Goal: Answer question/provide support: Answer question/provide support

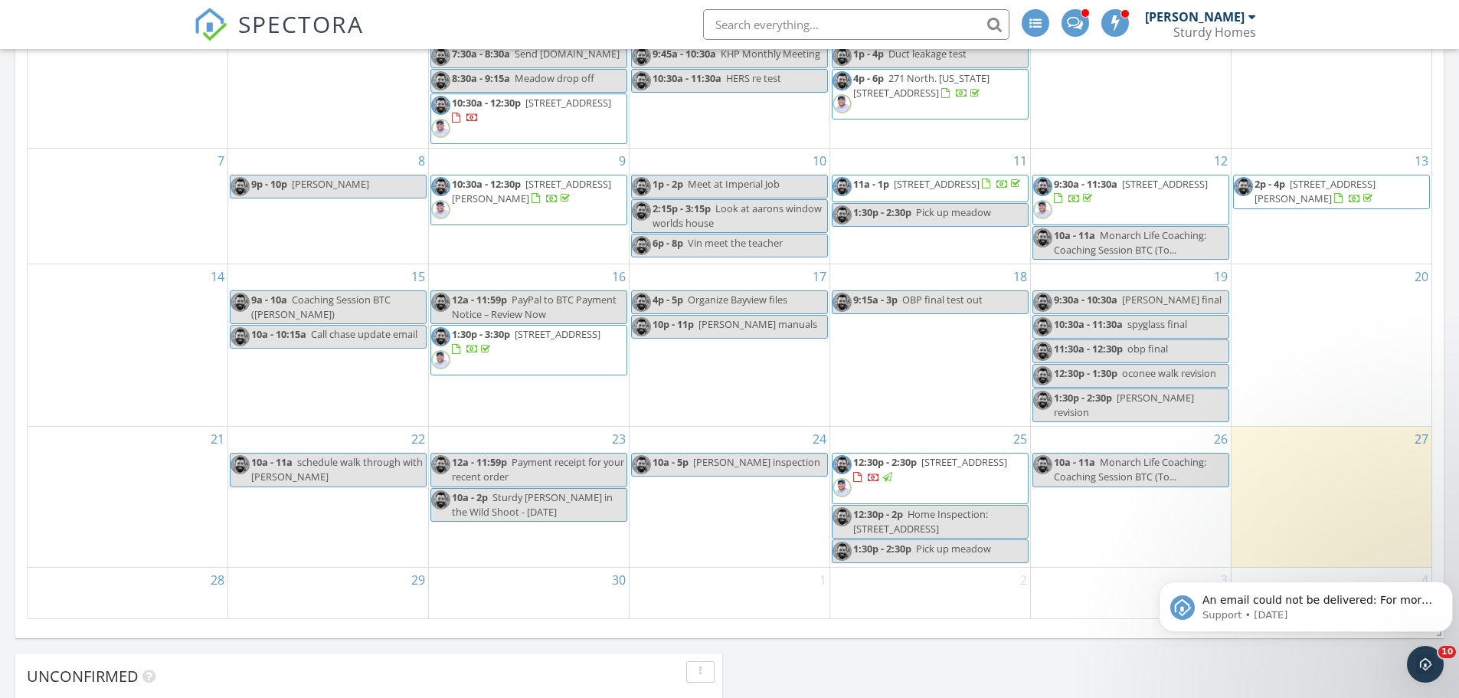
scroll to position [996, 0]
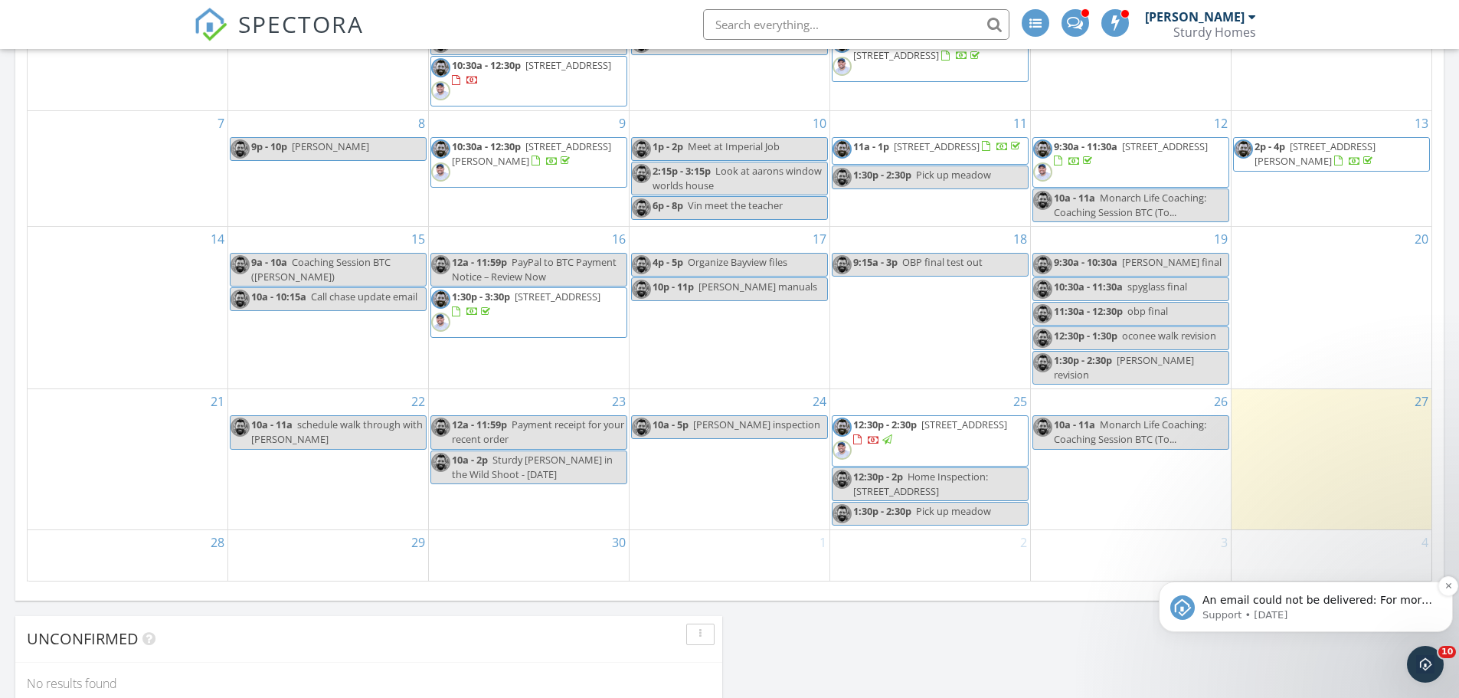
click at [1232, 594] on span "An email could not be delivered: For more information, view Why emails don't ge…" at bounding box center [1318, 615] width 230 height 43
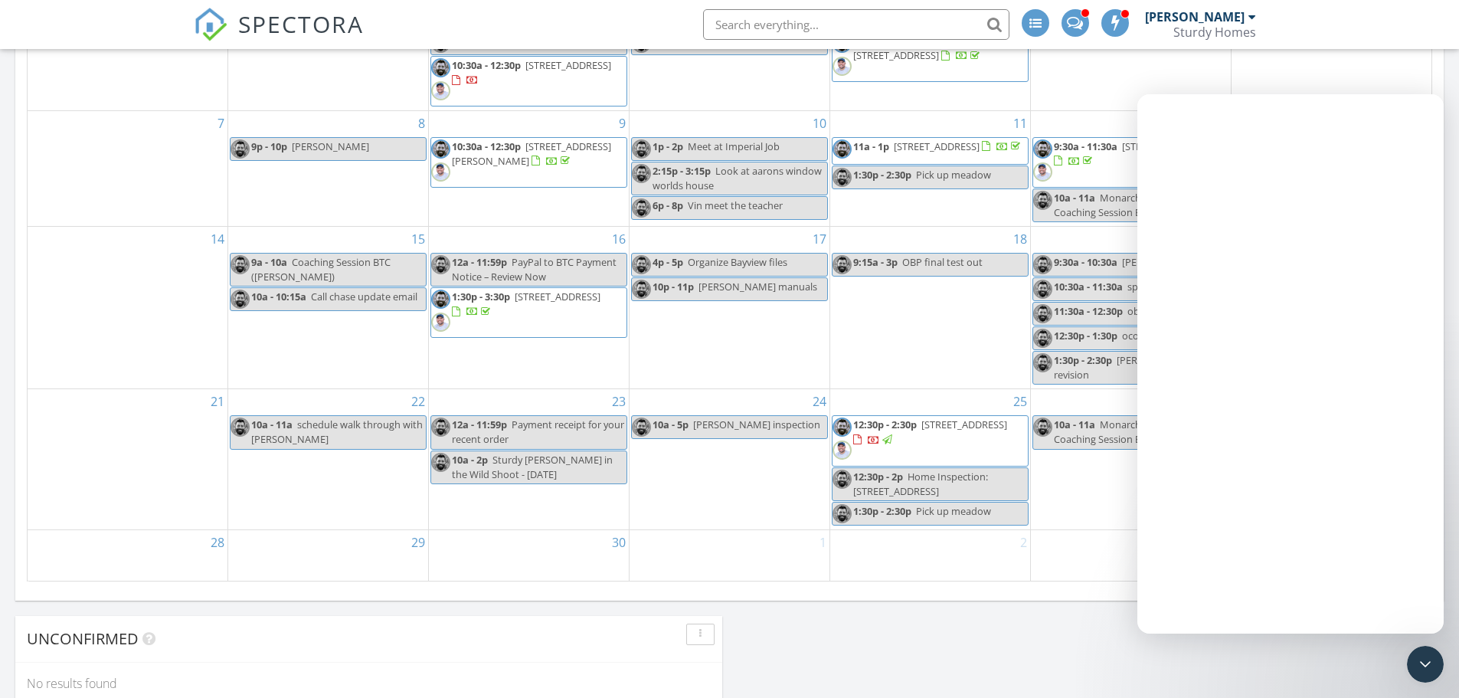
scroll to position [0, 0]
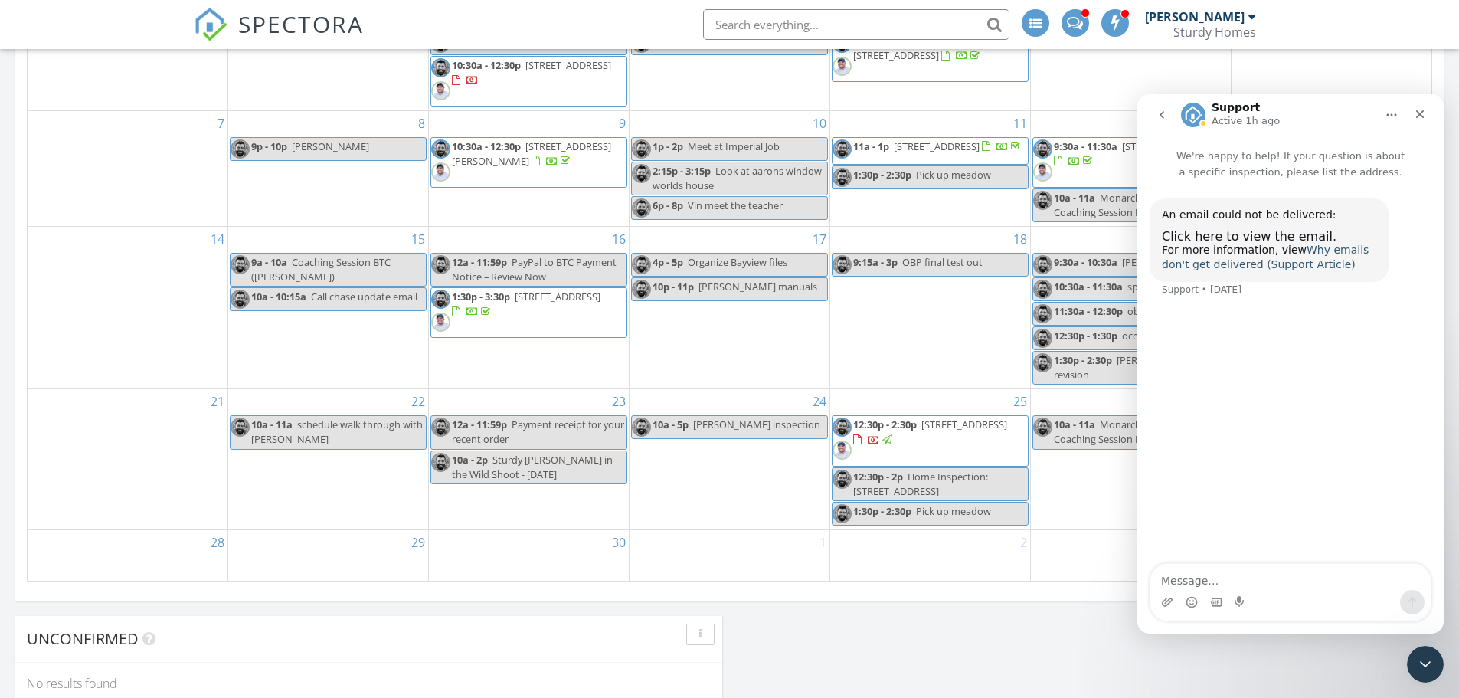
click at [1339, 247] on link "Why emails don't get delivered (Support Article)" at bounding box center [1265, 258] width 207 height 28
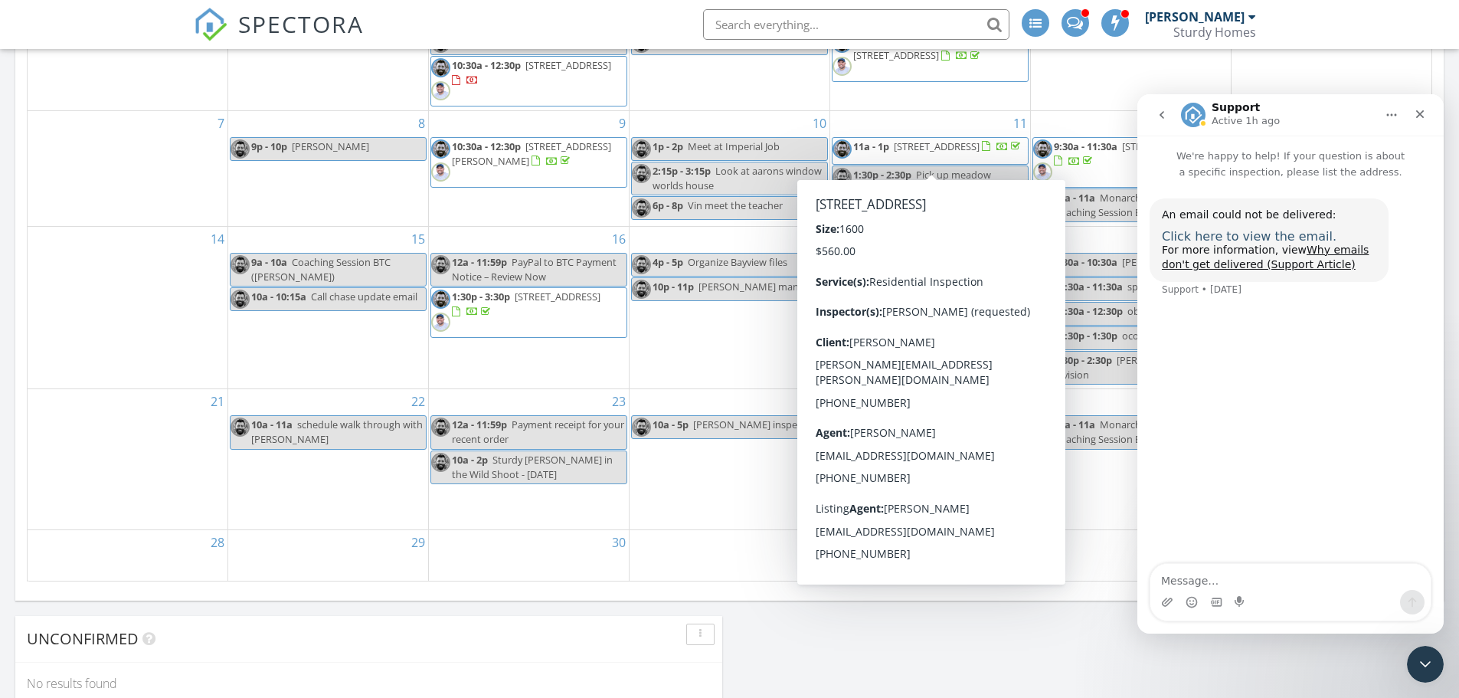
click at [1244, 235] on span "Click here to view the email." at bounding box center [1249, 236] width 175 height 15
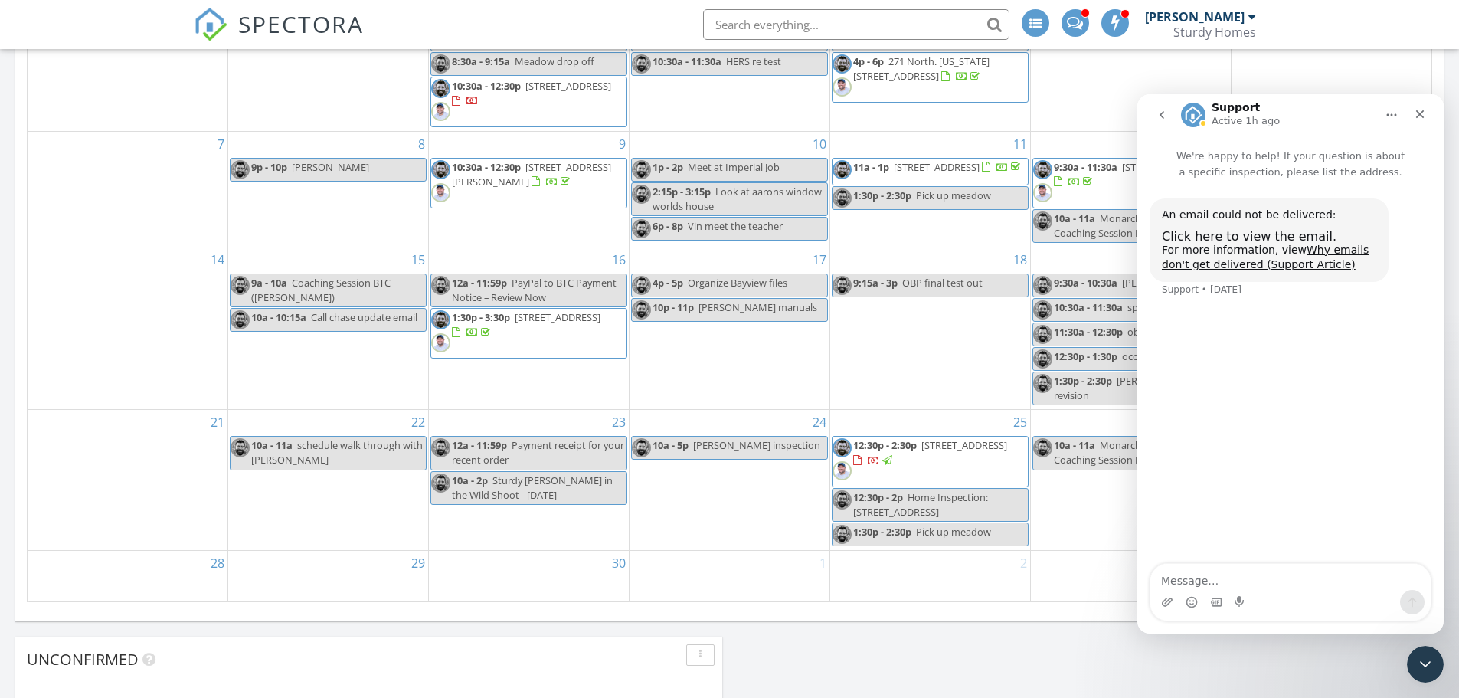
scroll to position [996, 0]
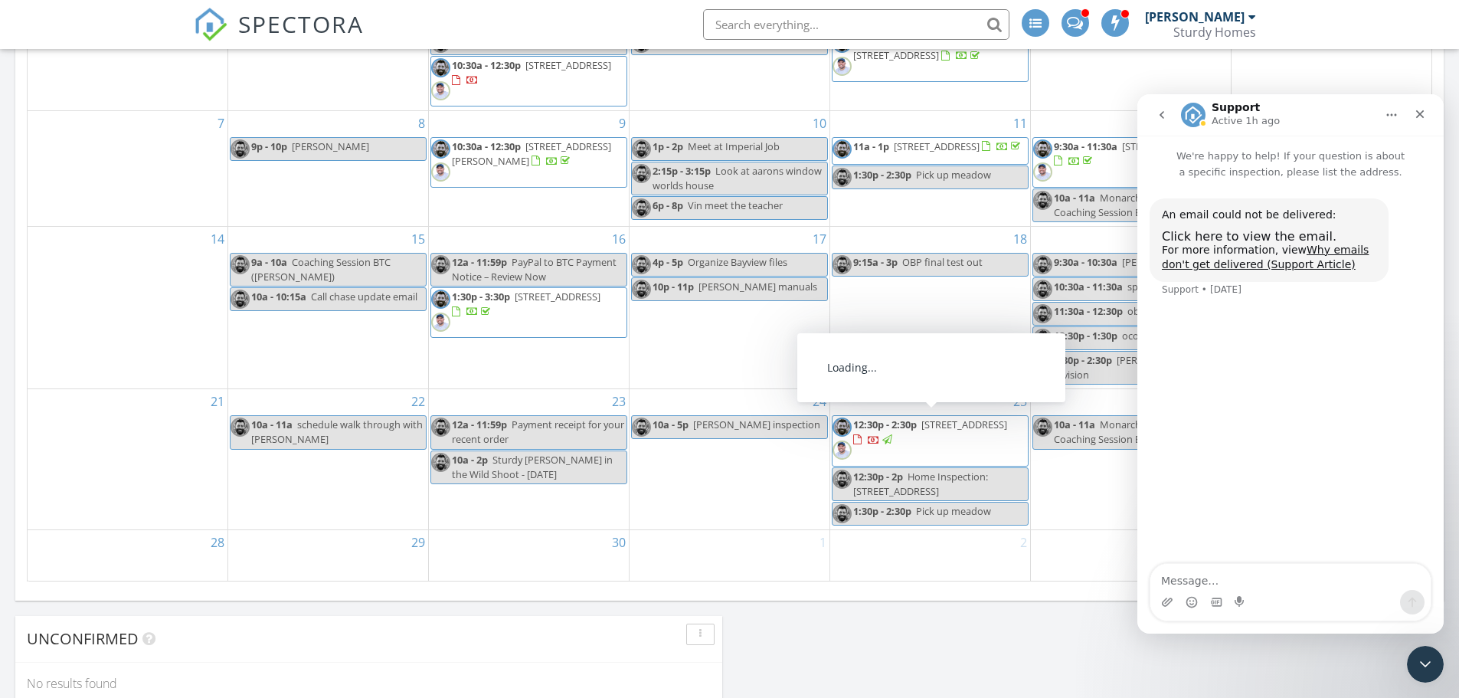
drag, startPoint x: 926, startPoint y: 465, endPoint x: 932, endPoint y: 432, distance: 33.5
click at [866, 435] on div at bounding box center [859, 441] width 12 height 12
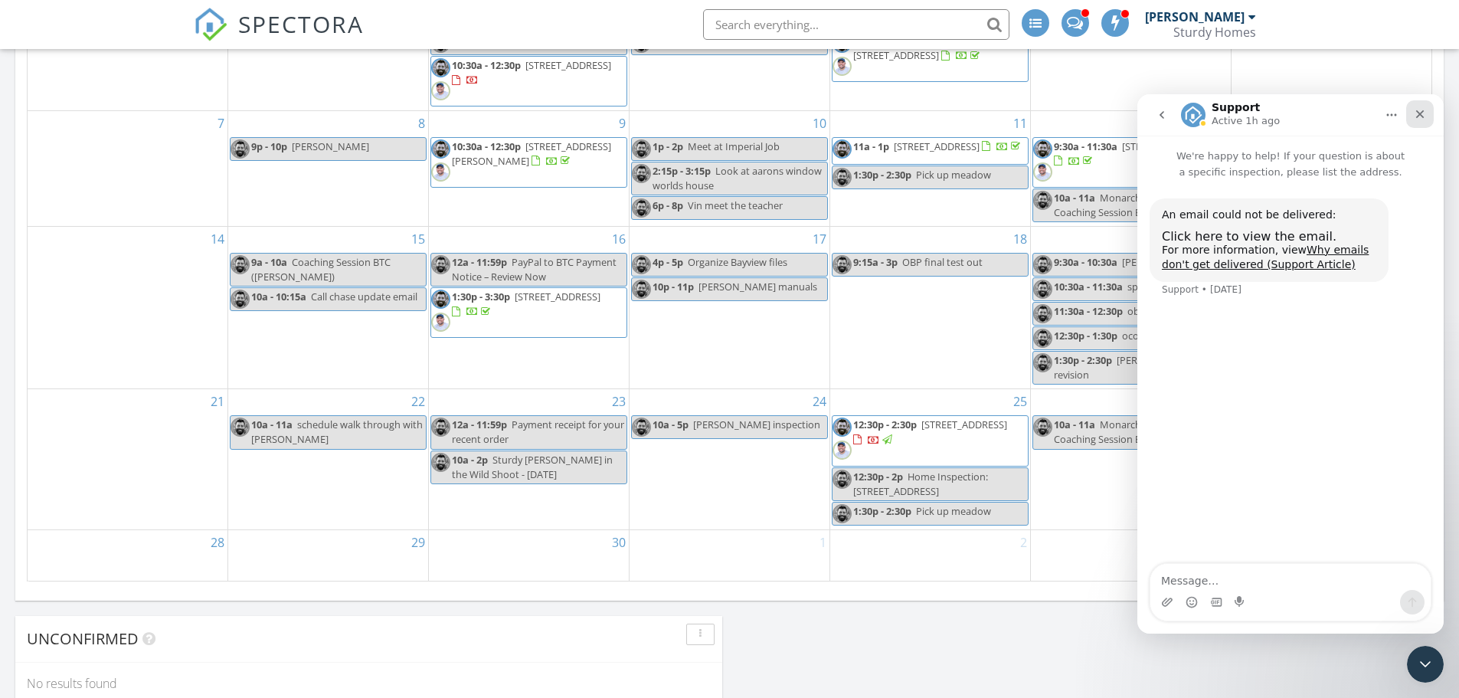
click at [1427, 117] on div "Close" at bounding box center [1420, 114] width 28 height 28
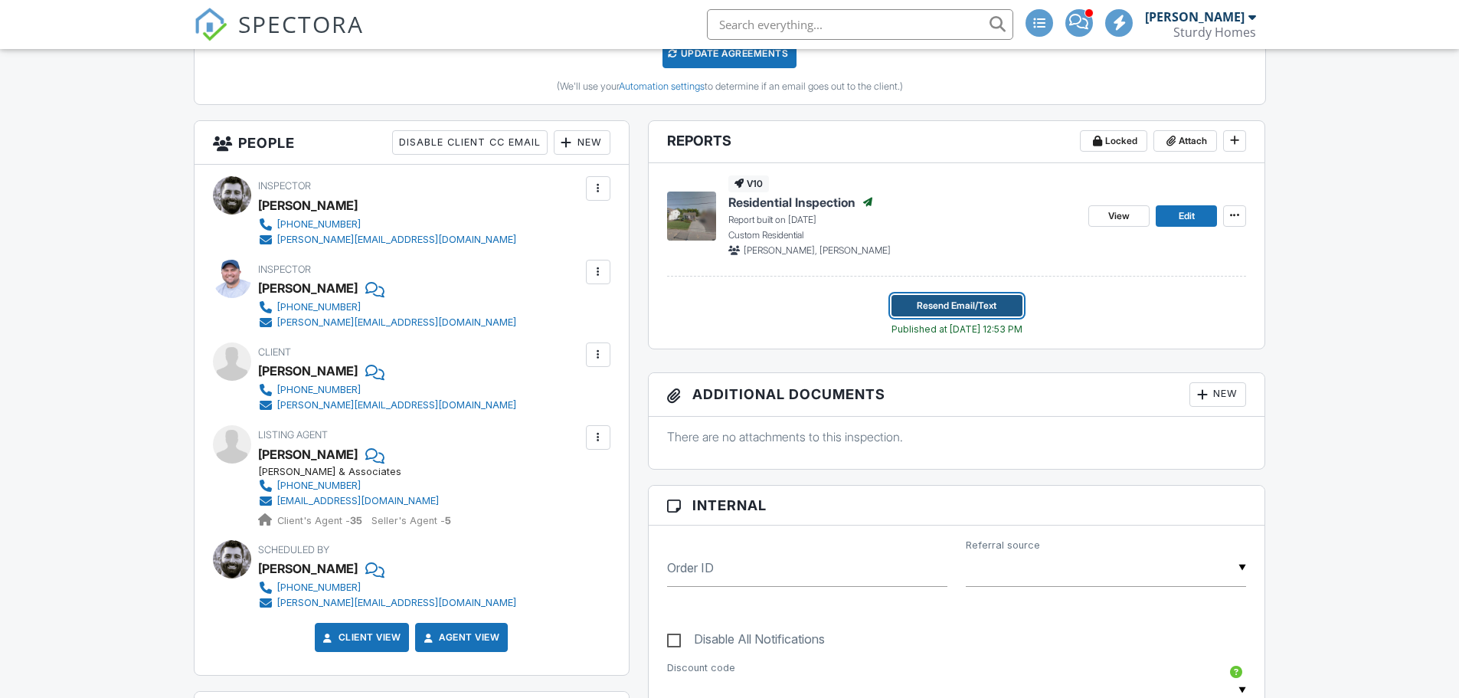
click at [998, 304] on button "Resend Email/Text" at bounding box center [957, 305] width 131 height 21
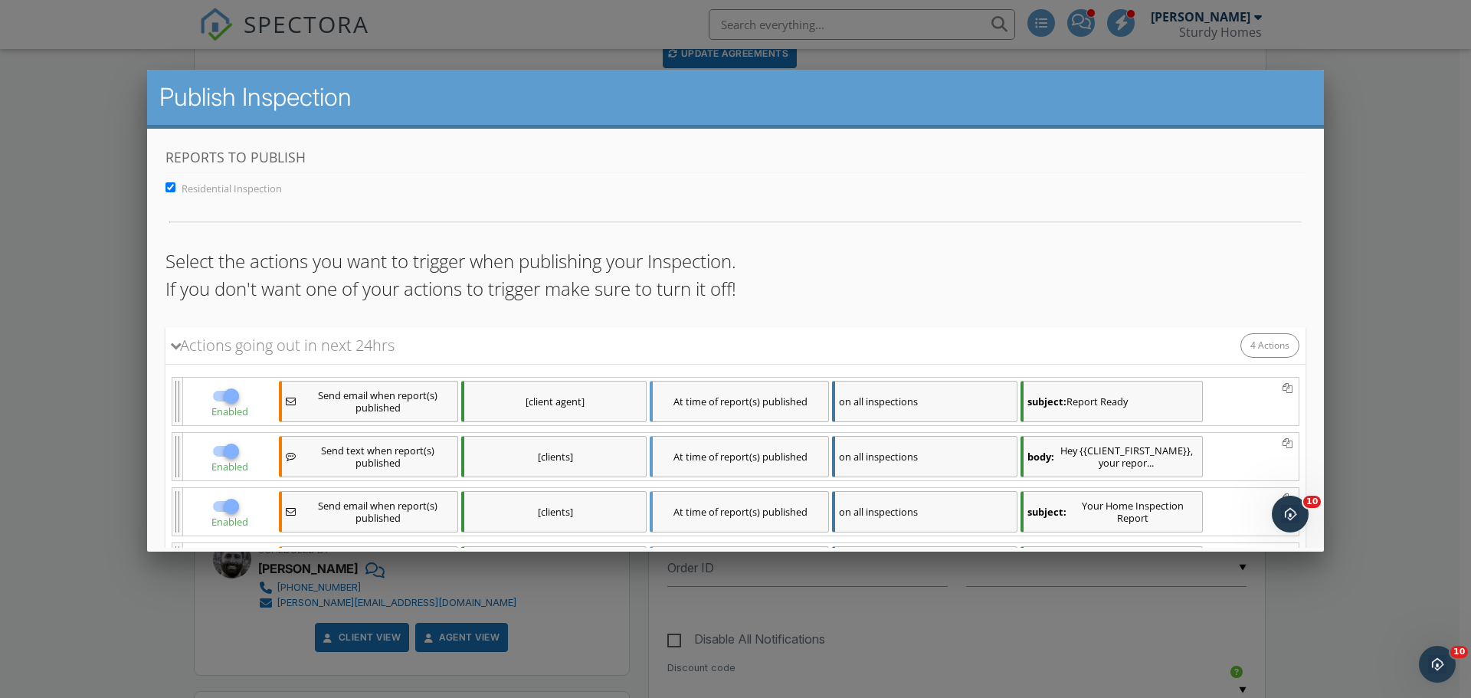
scroll to position [146, 0]
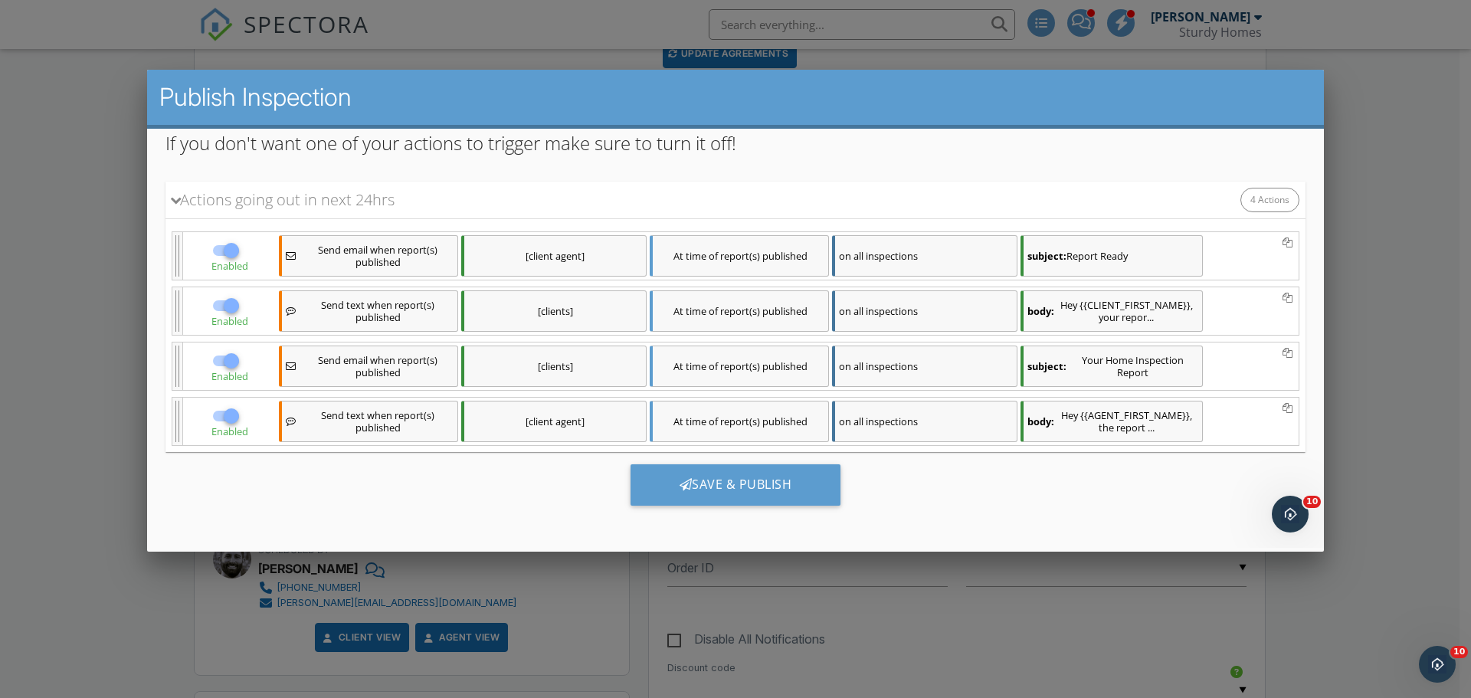
click at [218, 248] on div at bounding box center [231, 250] width 26 height 26
checkbox input "false"
click at [230, 417] on div at bounding box center [231, 416] width 26 height 26
checkbox input "false"
click at [728, 471] on div "Save & Publish" at bounding box center [735, 484] width 211 height 41
